Goal: Navigation & Orientation: Find specific page/section

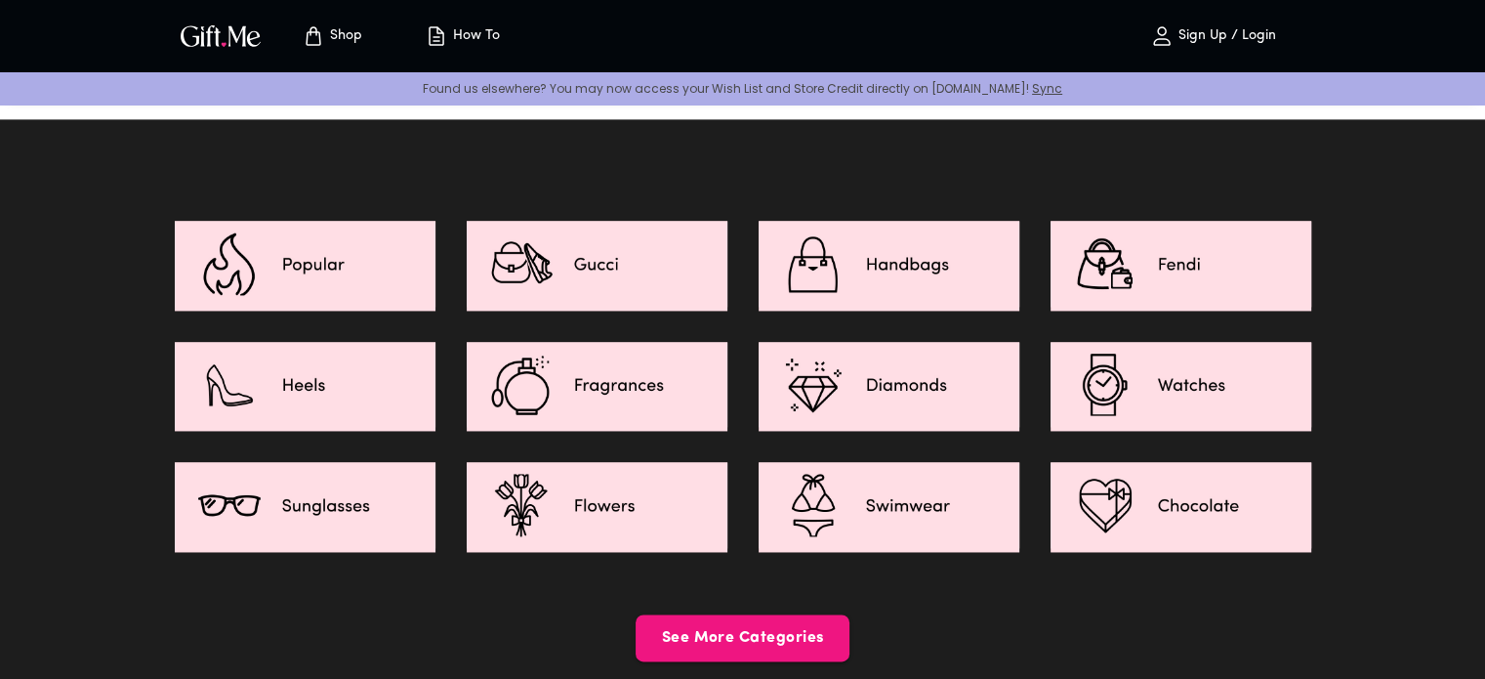
scroll to position [2851, 0]
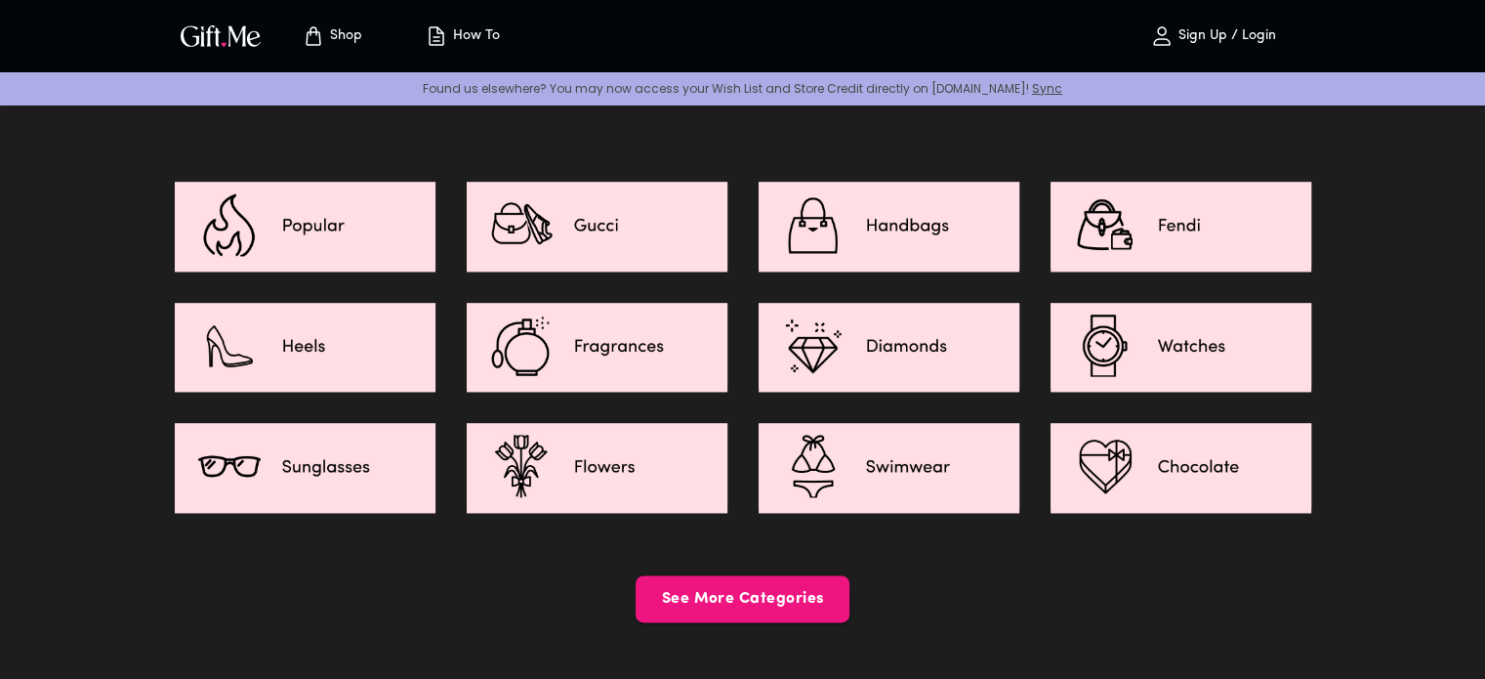
click at [298, 211] on img at bounding box center [305, 225] width 261 height 86
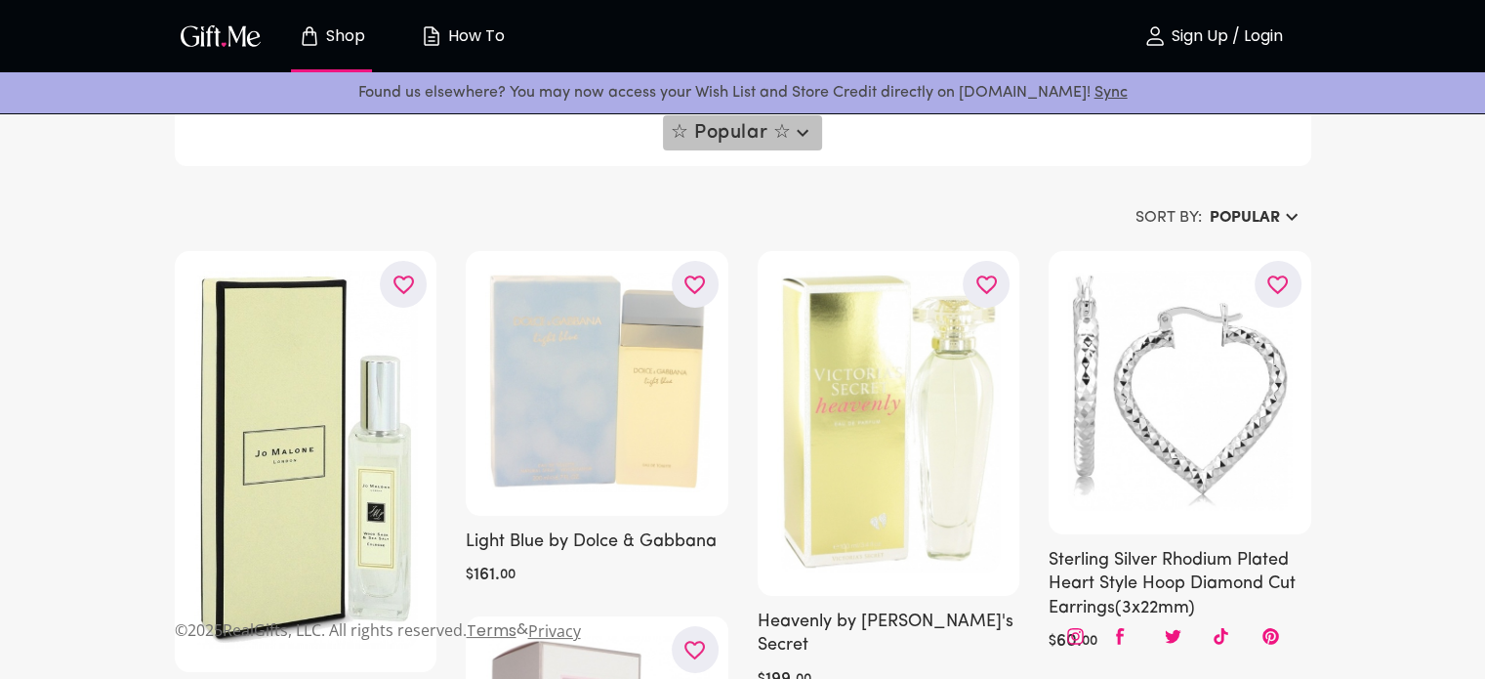
click at [794, 132] on icon "button" at bounding box center [802, 132] width 23 height 23
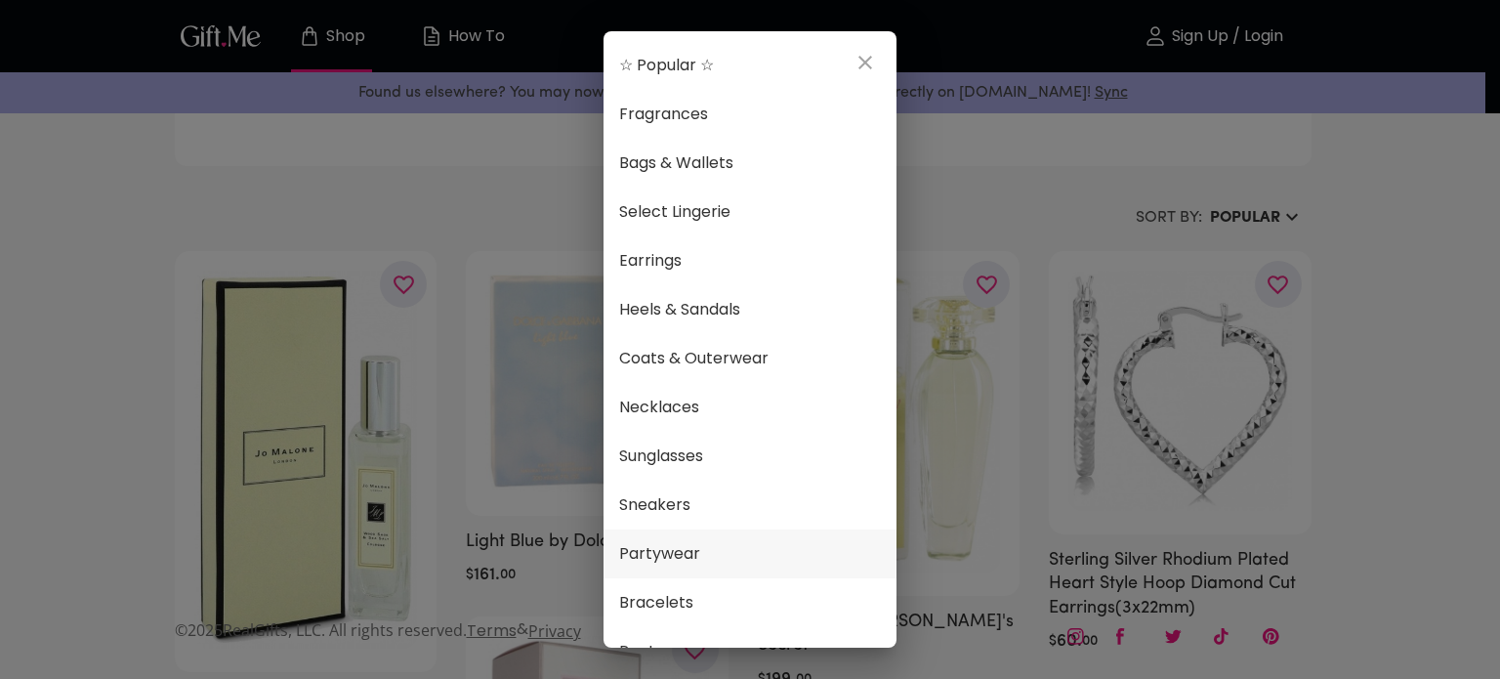
click at [693, 549] on span "Partywear" at bounding box center [750, 553] width 262 height 25
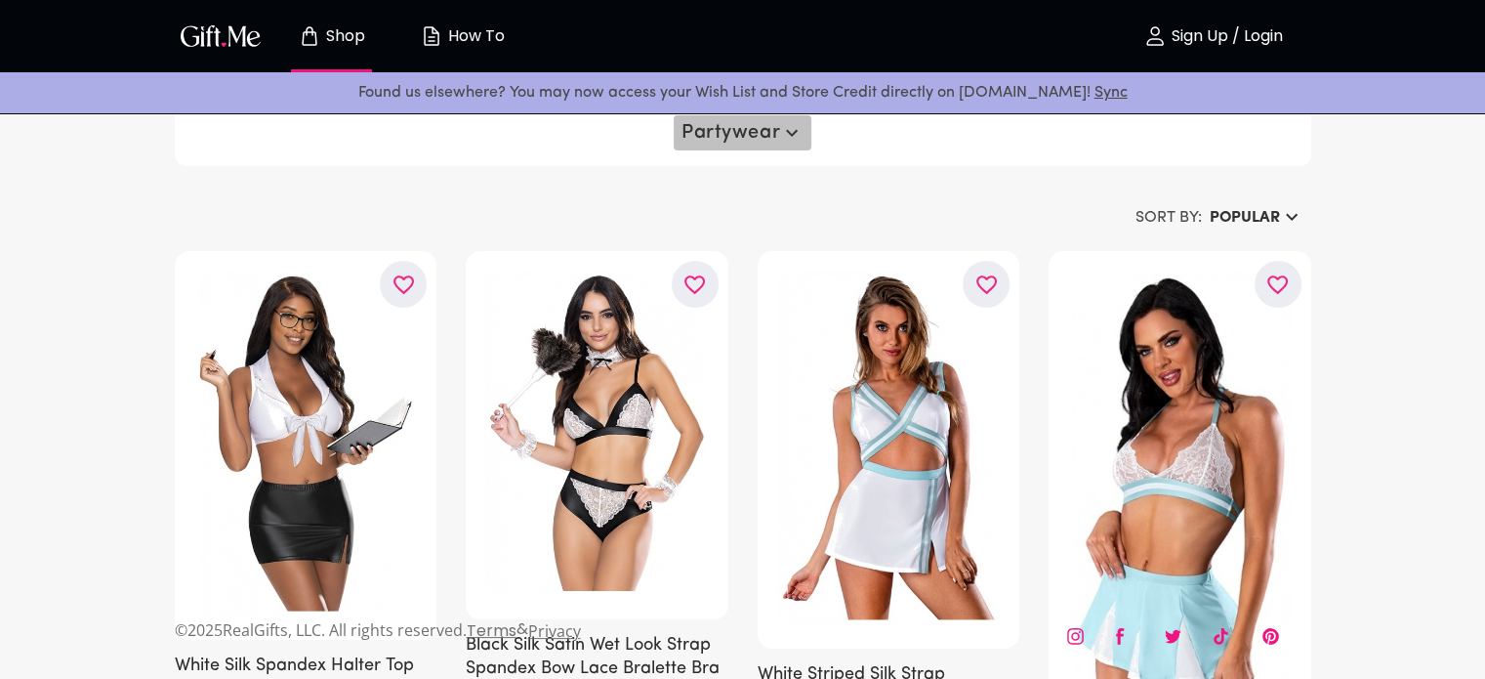
click at [748, 137] on span "Partywear" at bounding box center [743, 132] width 122 height 23
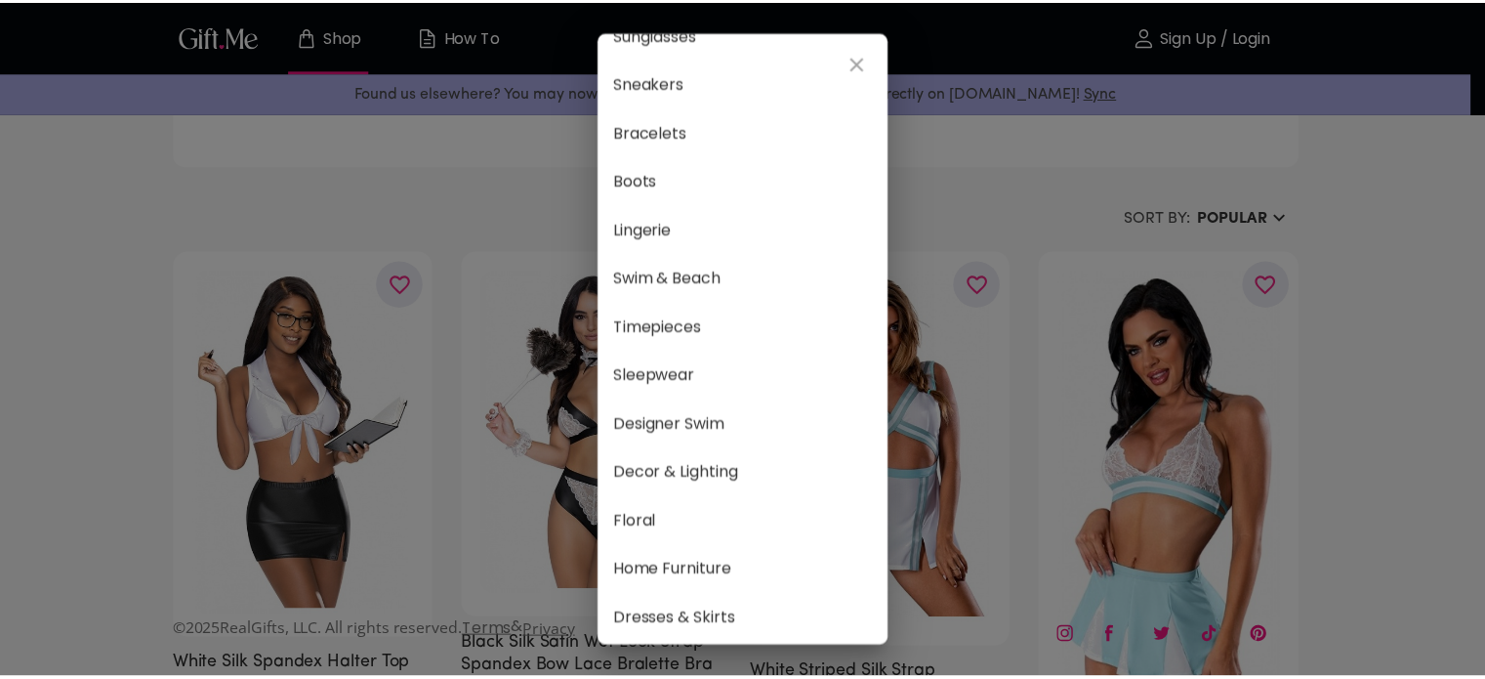
scroll to position [420, 0]
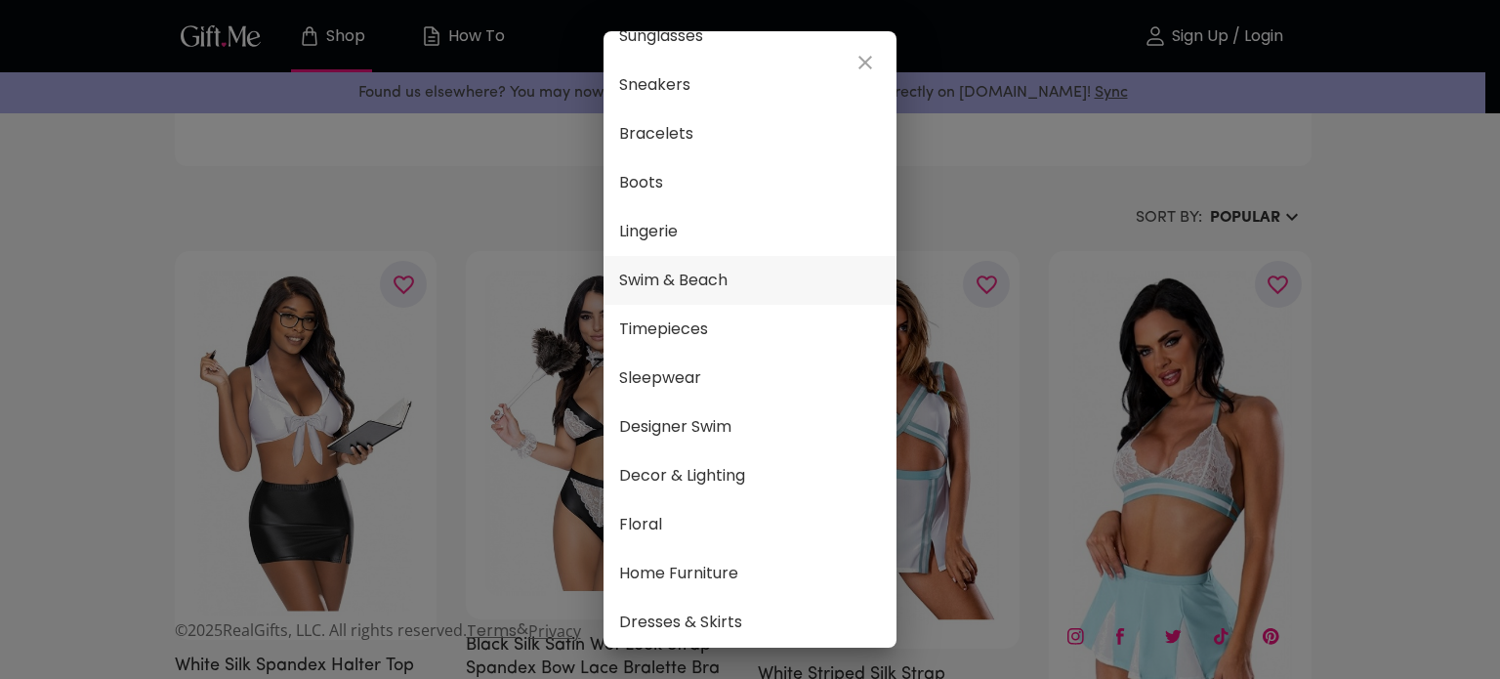
click at [789, 296] on li "Swim & Beach" at bounding box center [749, 280] width 293 height 49
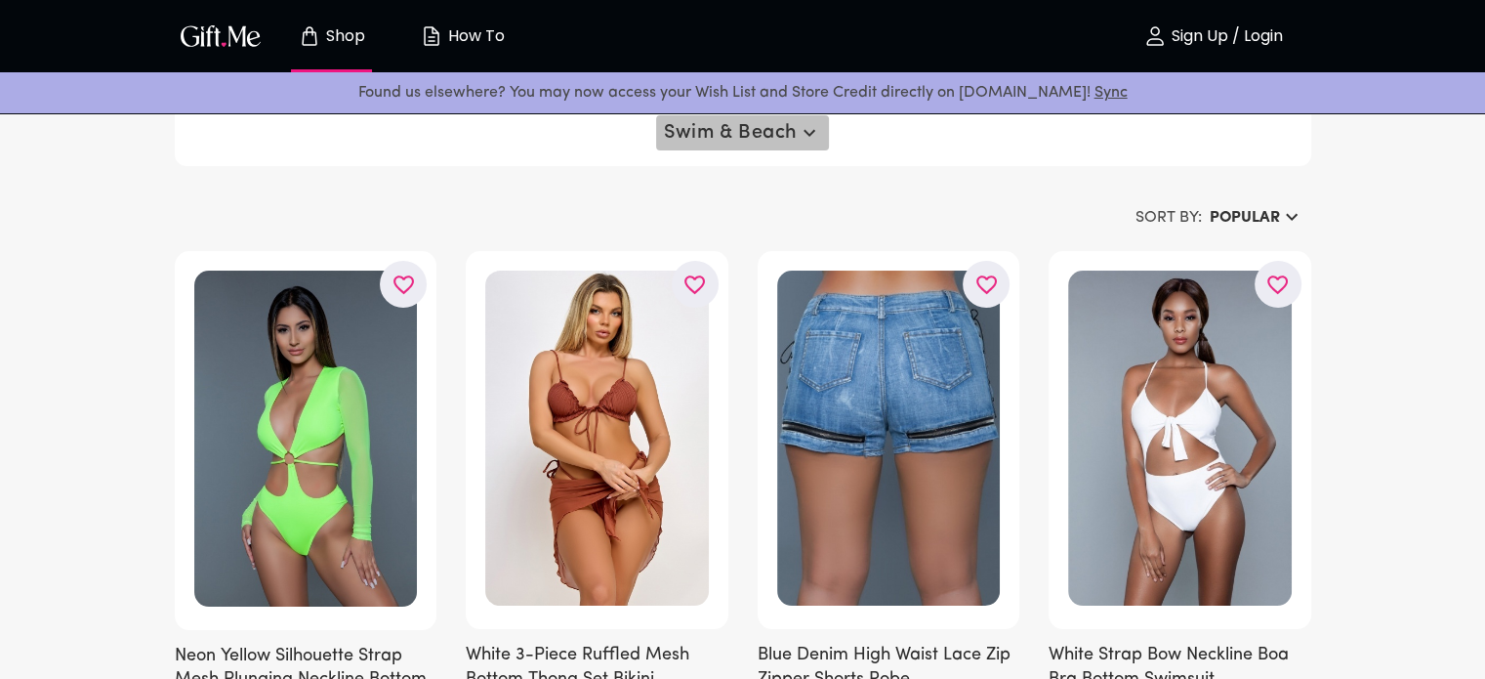
click at [804, 124] on icon "button" at bounding box center [809, 132] width 23 height 23
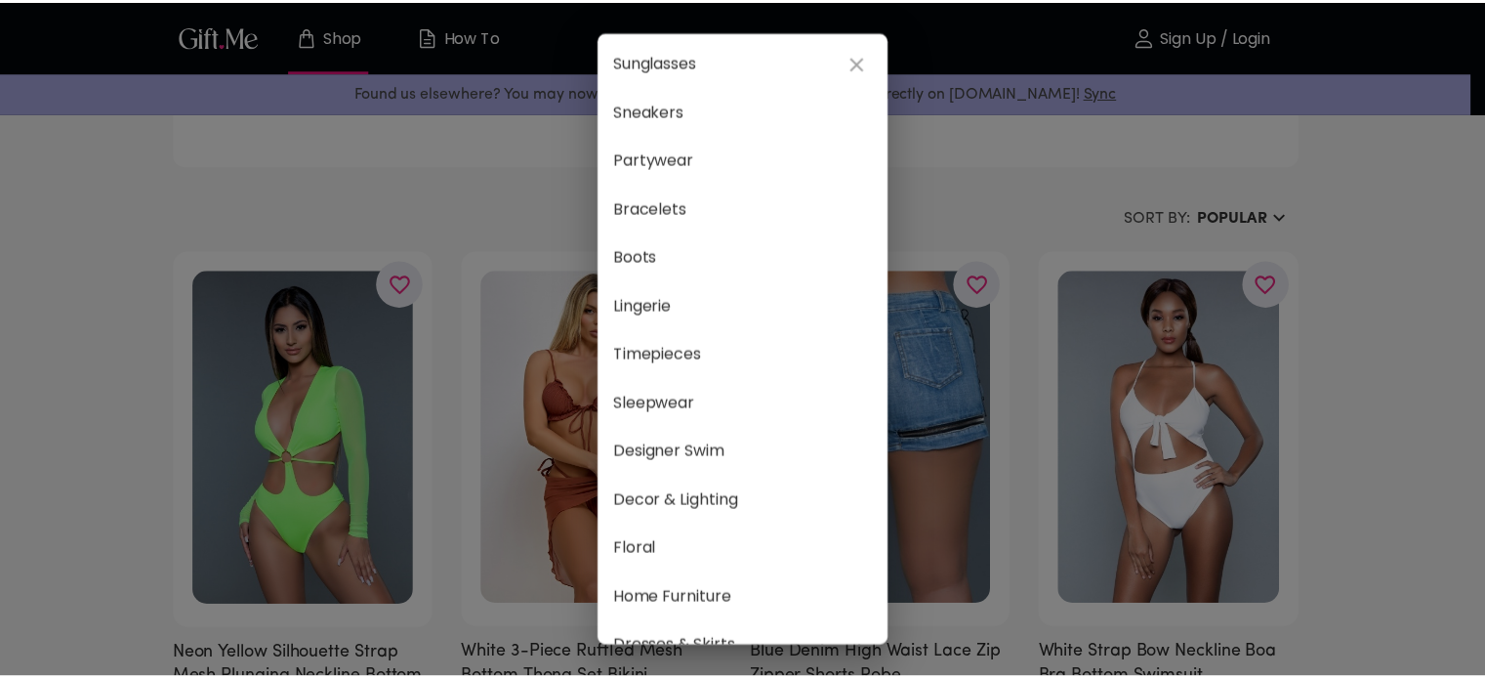
scroll to position [397, 0]
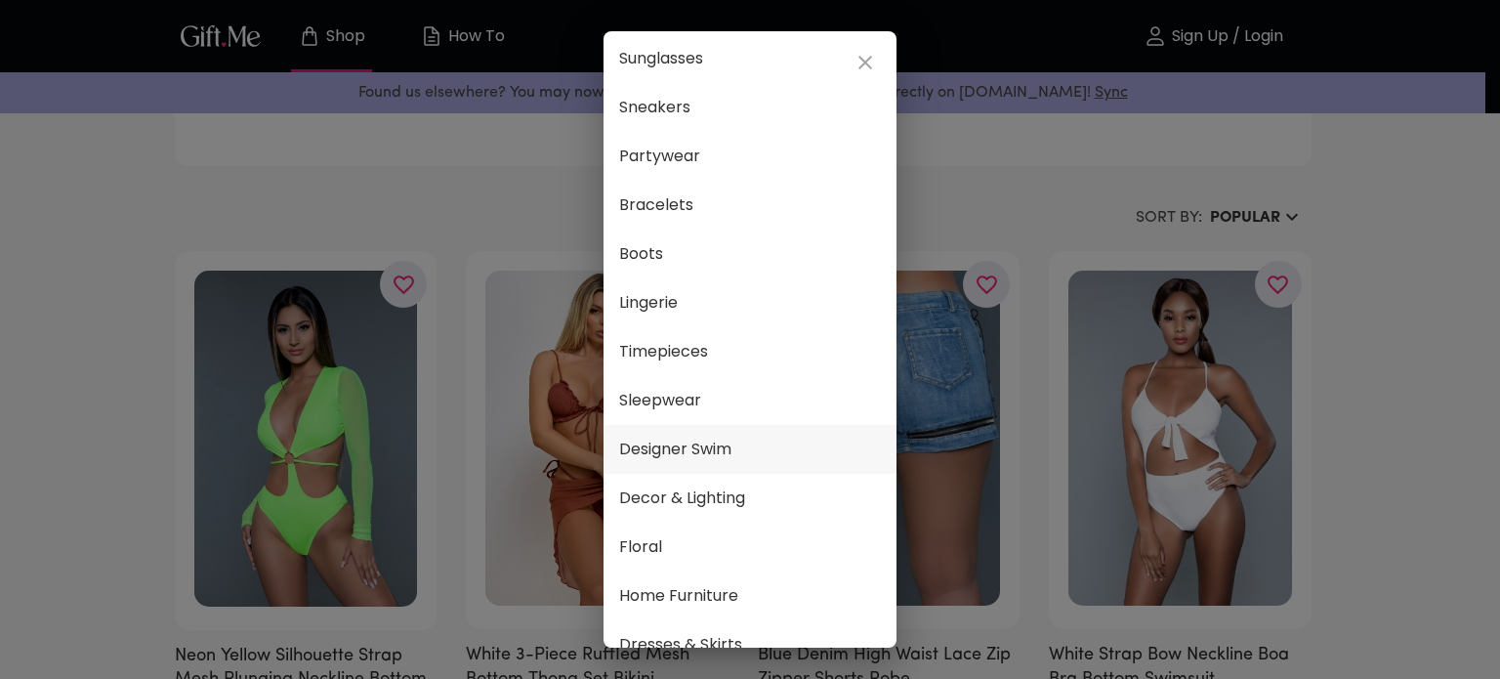
click at [715, 447] on span "Designer Swim" at bounding box center [750, 448] width 262 height 25
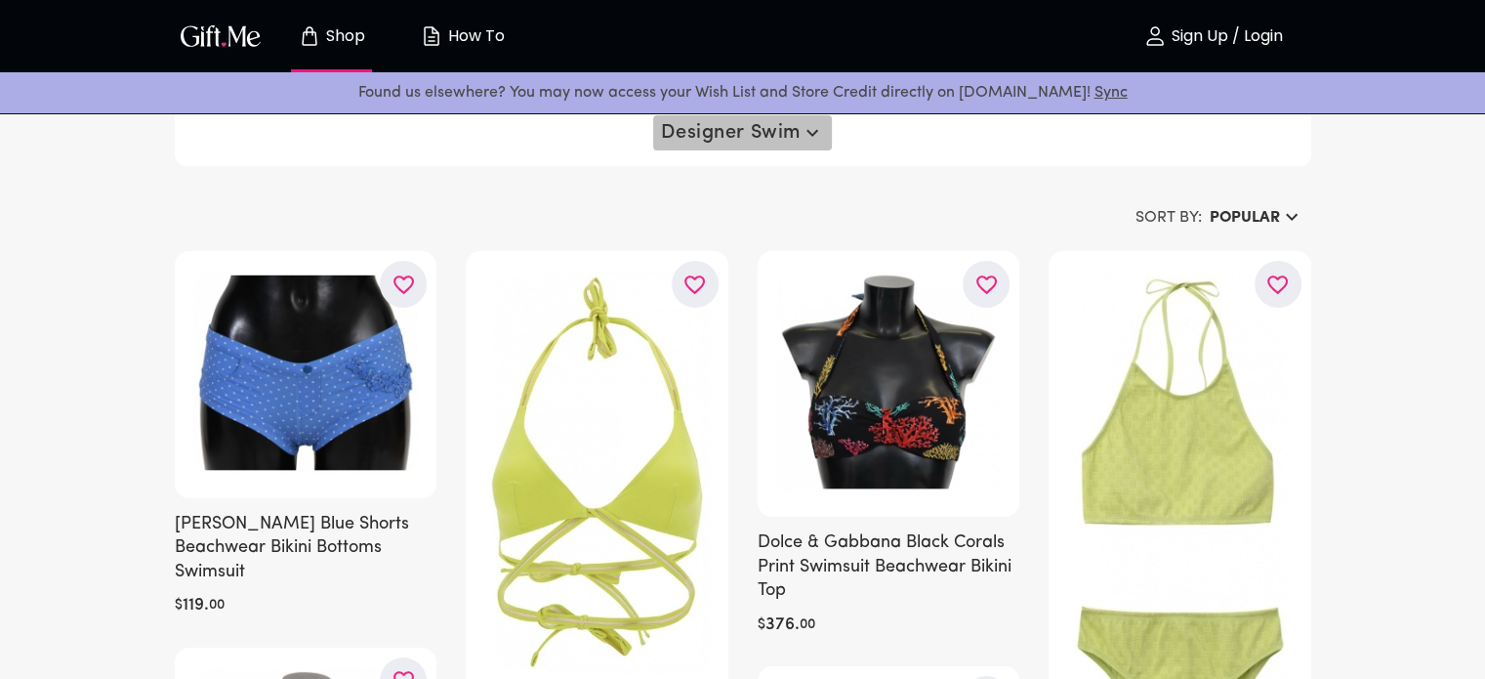
click at [816, 135] on icon "button" at bounding box center [812, 132] width 23 height 23
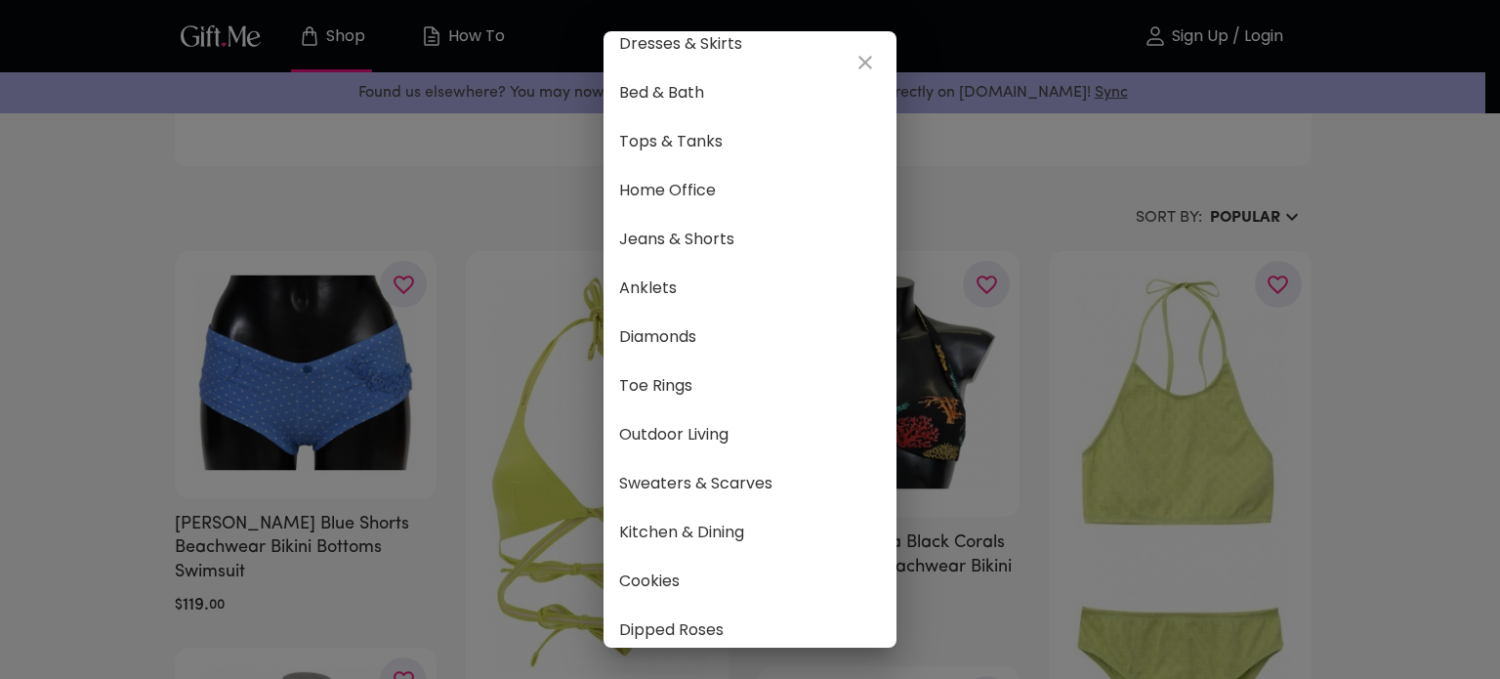
scroll to position [1076, 0]
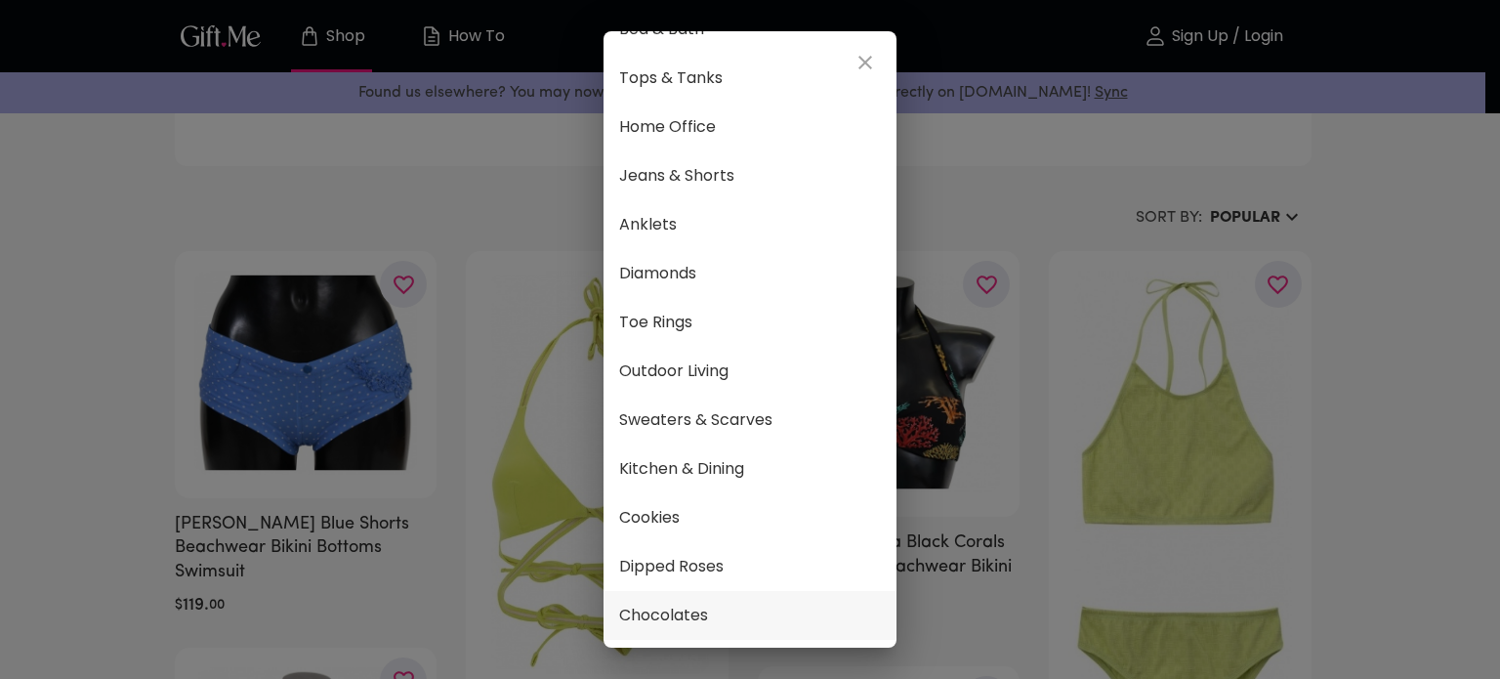
click at [734, 602] on span "Chocolates" at bounding box center [750, 614] width 262 height 25
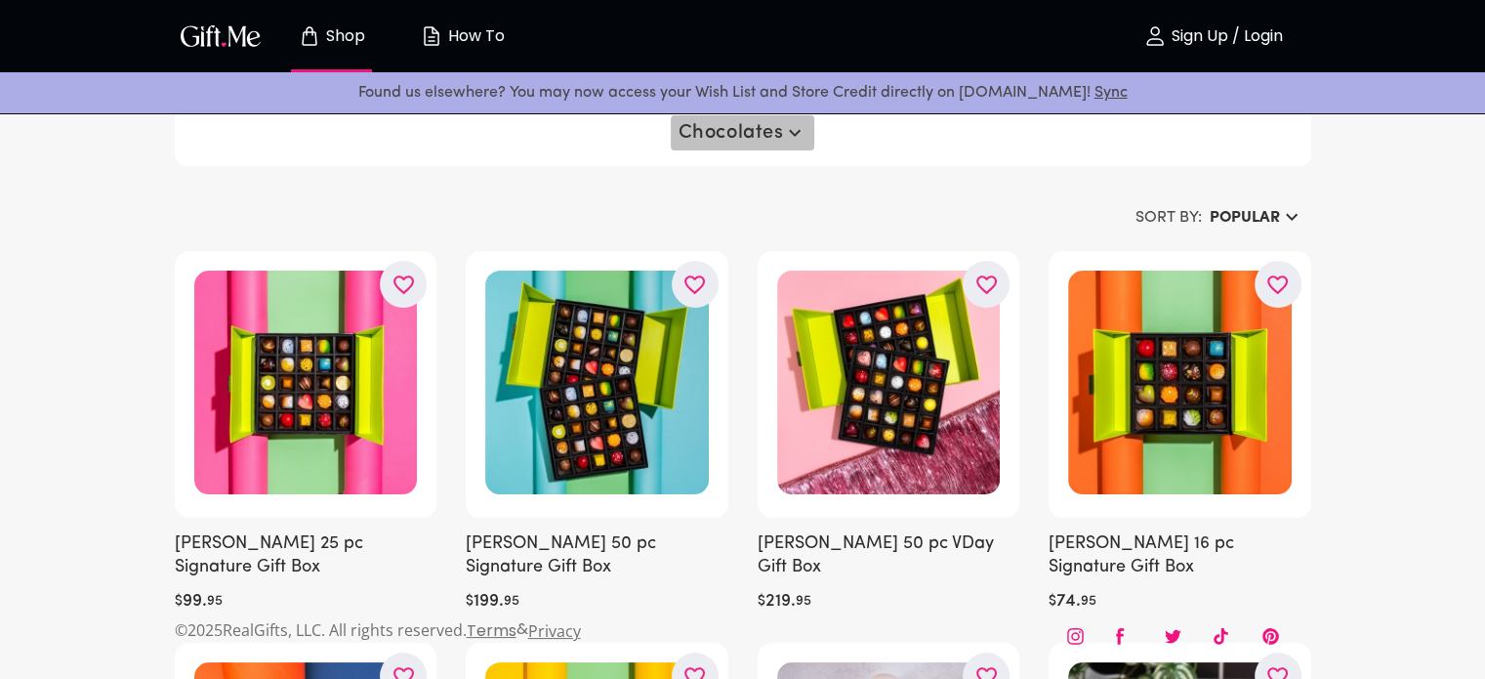
click at [786, 124] on icon "button" at bounding box center [794, 132] width 23 height 23
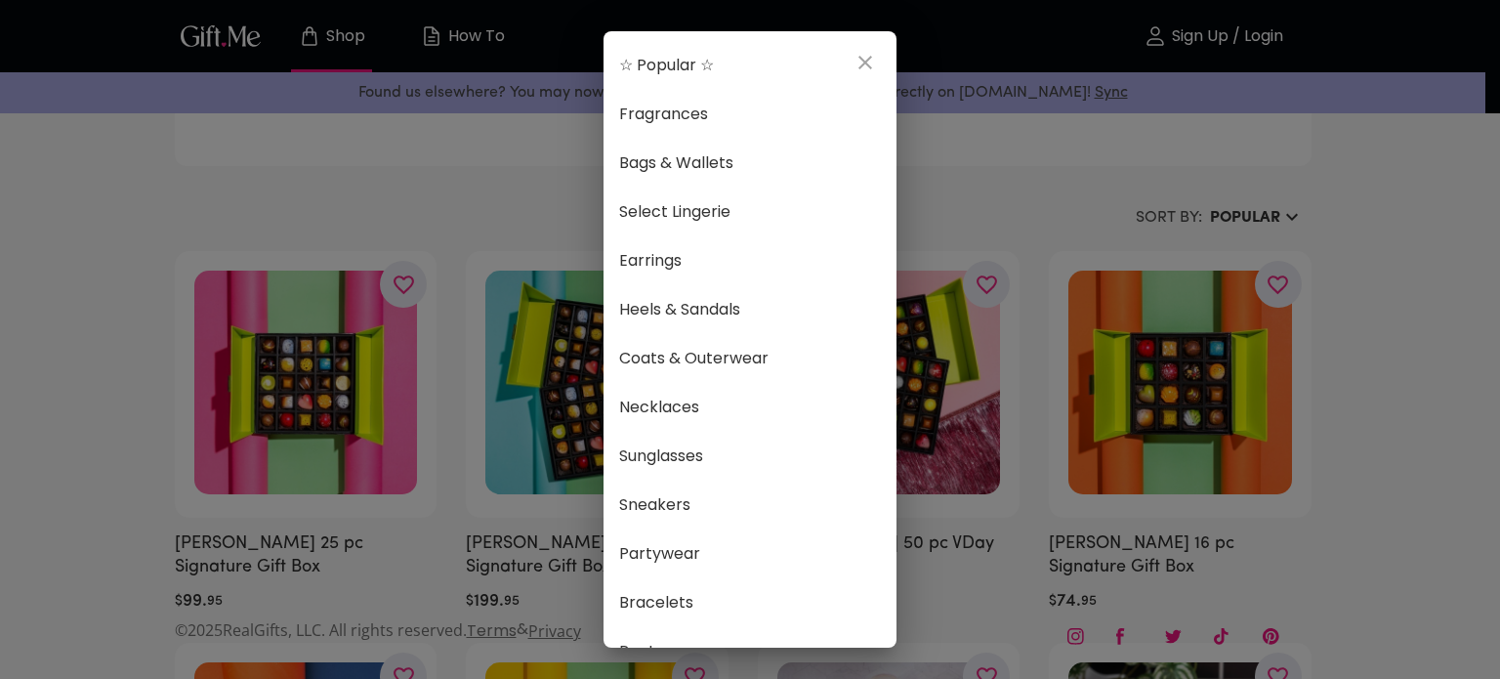
click at [786, 124] on span "Fragrances" at bounding box center [750, 114] width 262 height 25
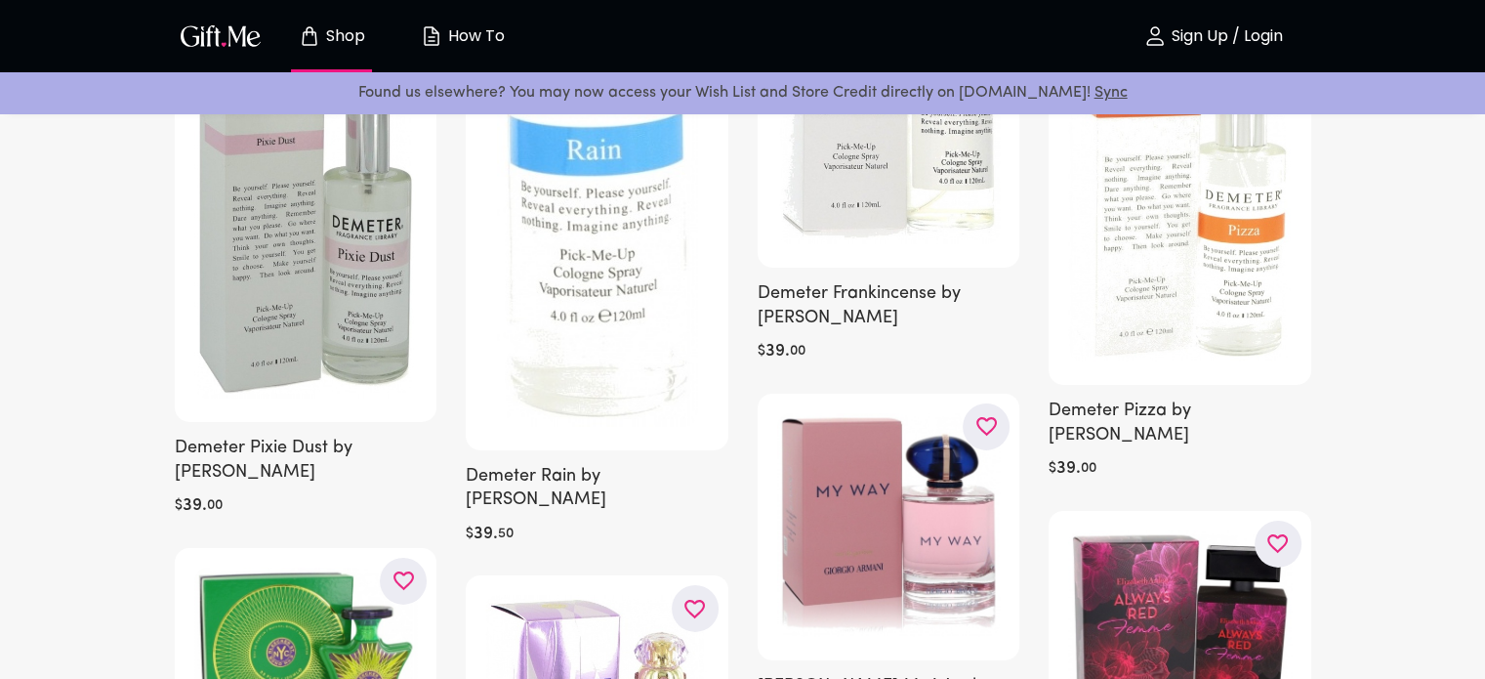
scroll to position [13823, 0]
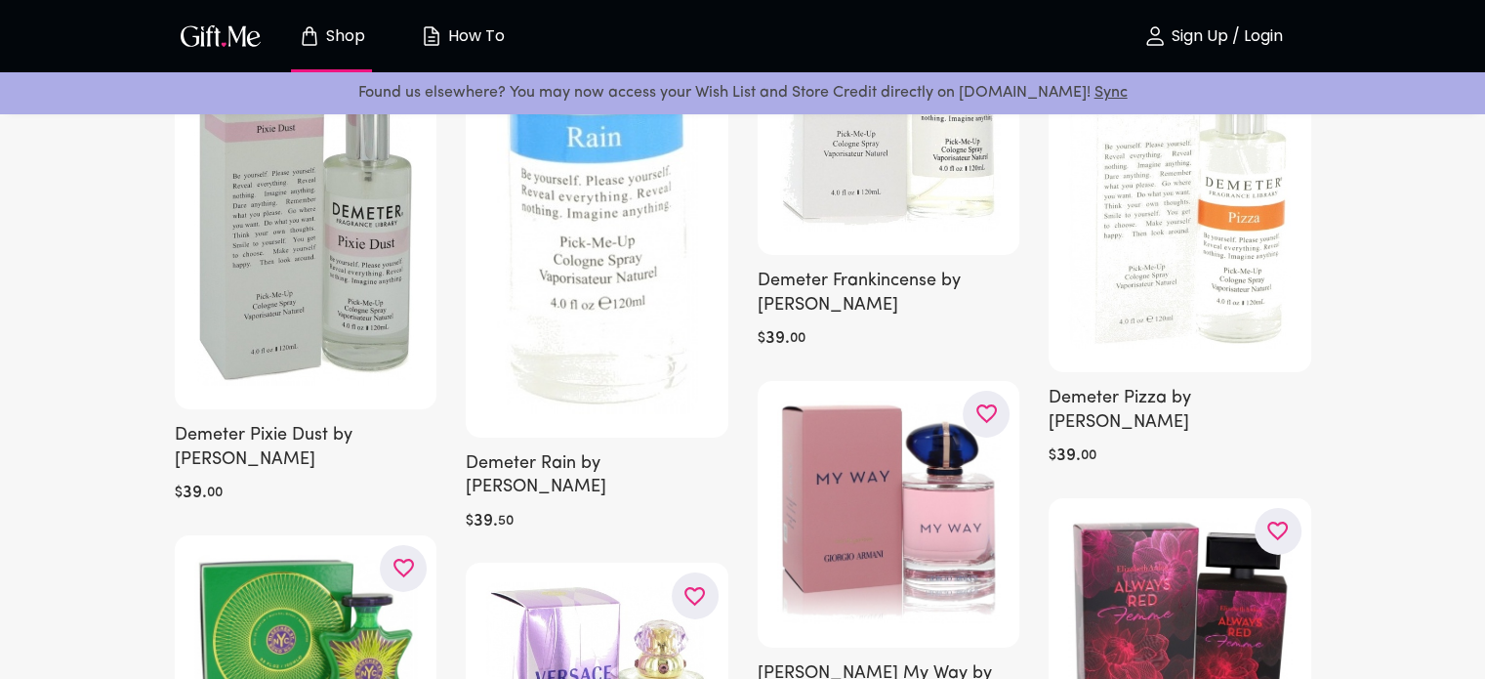
scroll to position [13837, 0]
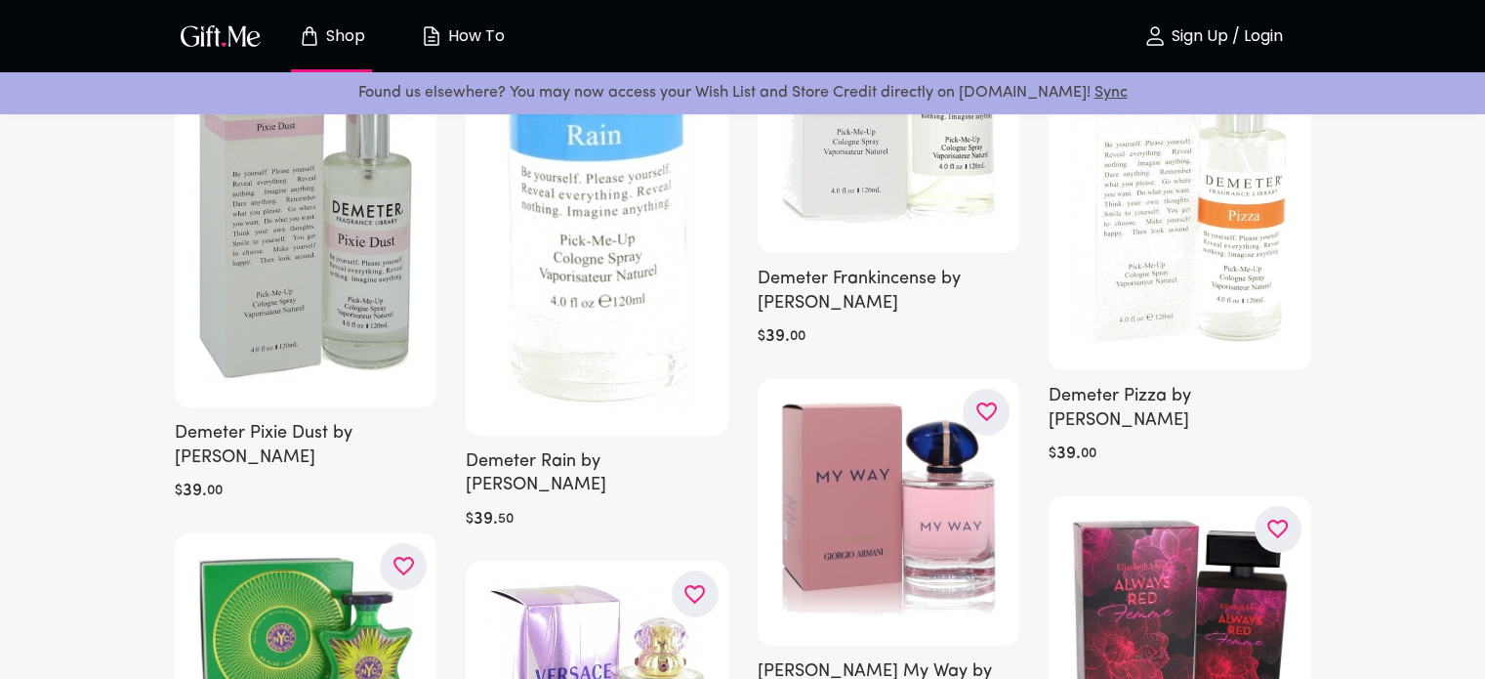
drag, startPoint x: 839, startPoint y: 271, endPoint x: 801, endPoint y: 366, distance: 102.1
drag, startPoint x: 801, startPoint y: 366, endPoint x: 793, endPoint y: 395, distance: 30.3
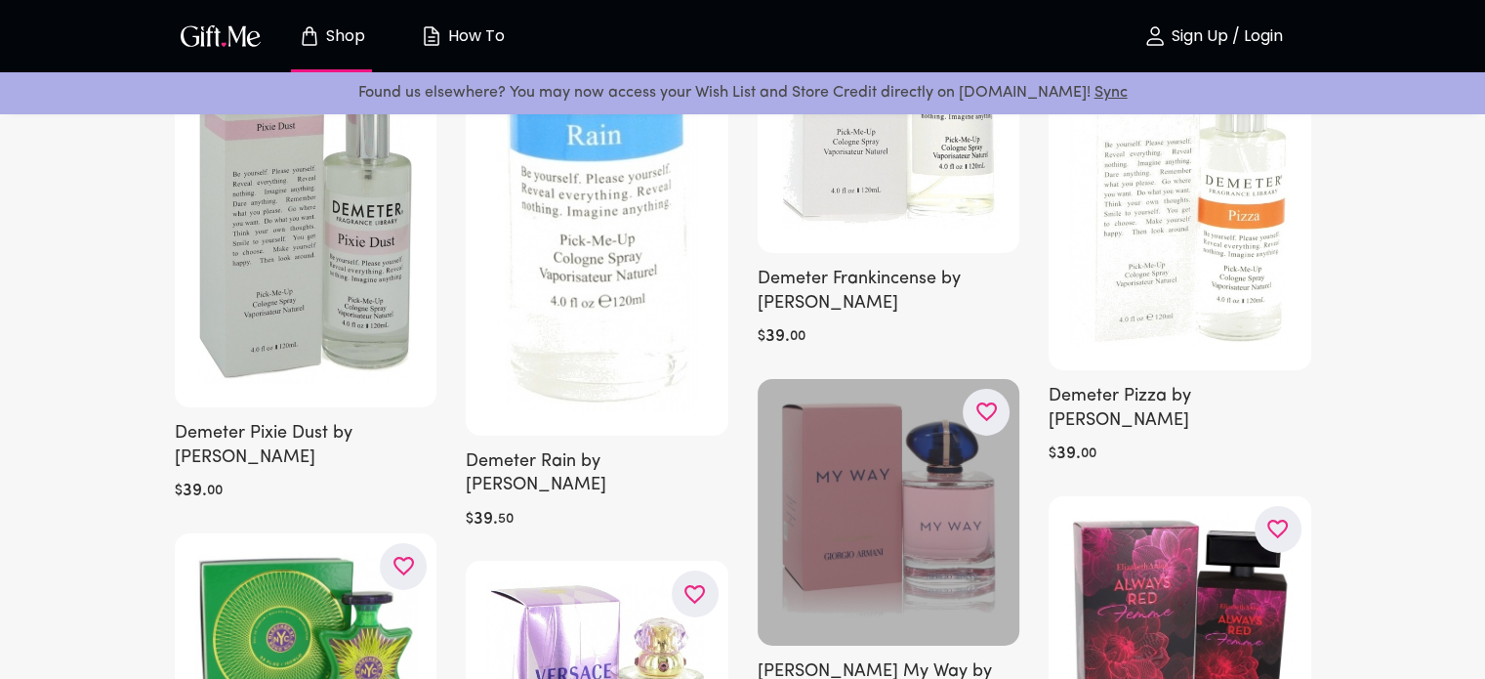
drag, startPoint x: 793, startPoint y: 395, endPoint x: 772, endPoint y: 323, distance: 75.1
drag, startPoint x: 772, startPoint y: 323, endPoint x: 855, endPoint y: 152, distance: 190.0
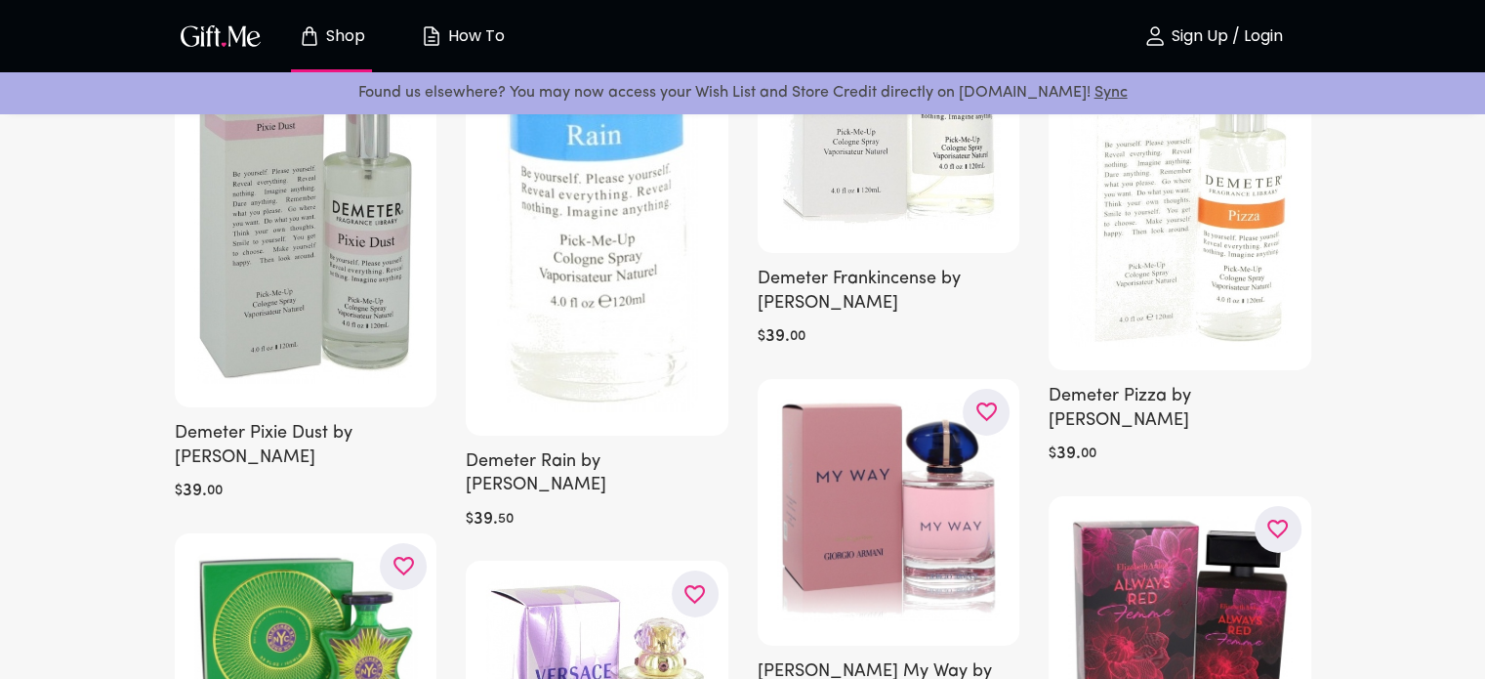
drag, startPoint x: 855, startPoint y: 152, endPoint x: 829, endPoint y: 382, distance: 231.0
drag, startPoint x: 829, startPoint y: 382, endPoint x: 1441, endPoint y: 477, distance: 619.7
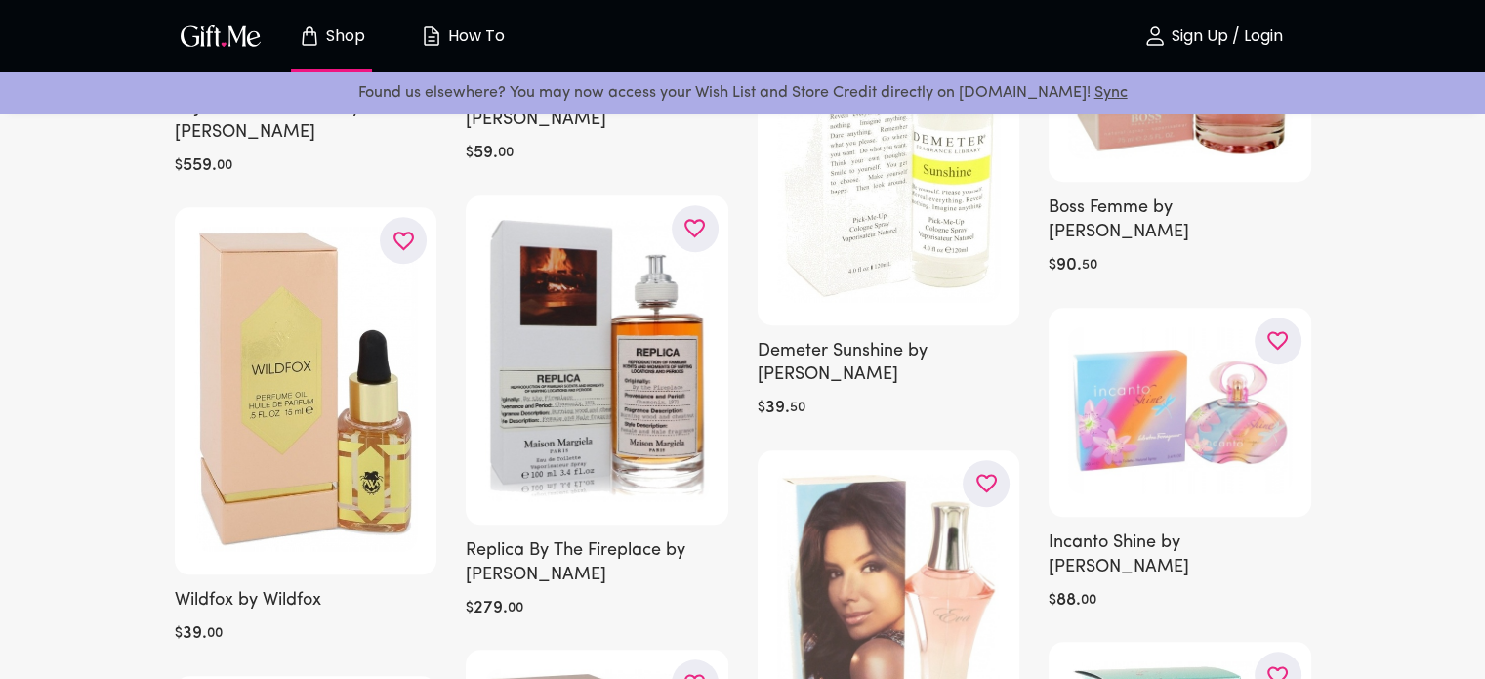
scroll to position [16611, 0]
